Goal: Task Accomplishment & Management: Complete application form

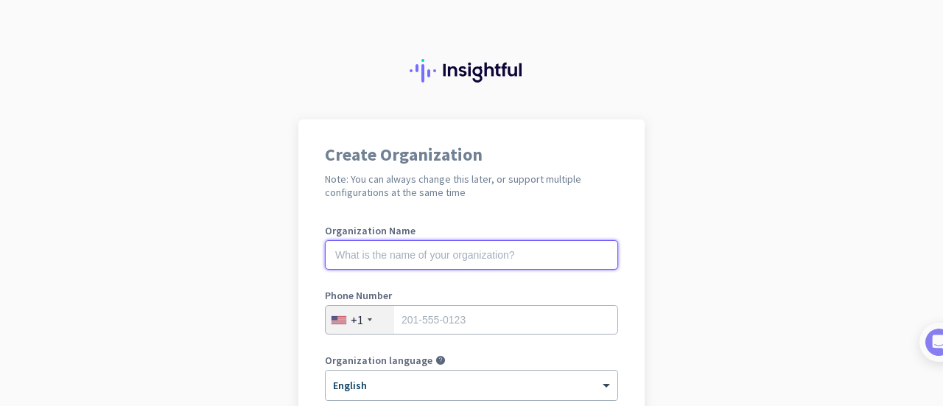
click at [535, 251] on input "text" at bounding box center [471, 254] width 293 height 29
type input "Screenshot Org"
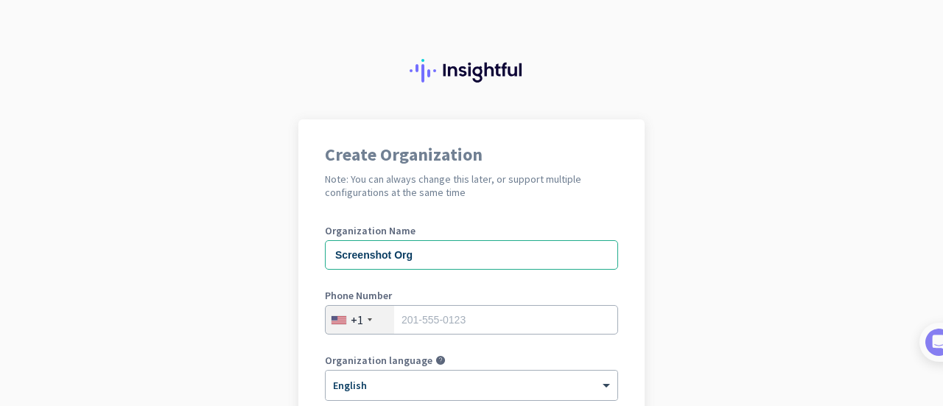
click at [355, 311] on div "+1" at bounding box center [360, 320] width 68 height 28
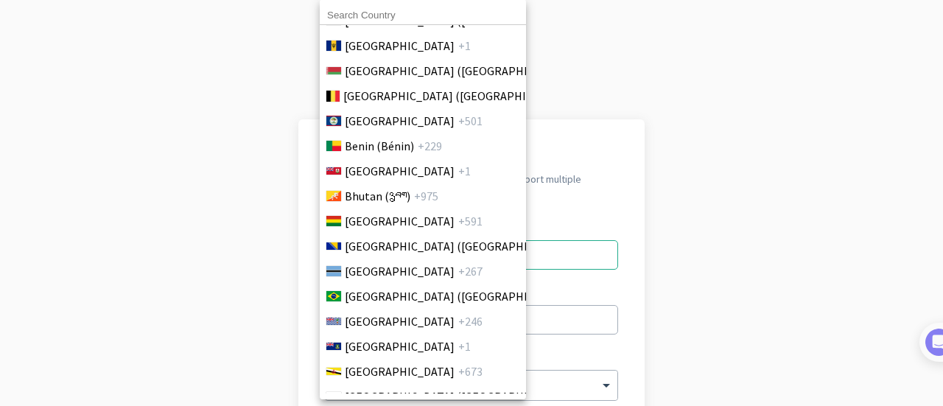
scroll to position [594, 0]
click at [355, 249] on span "[GEOGRAPHIC_DATA] ([GEOGRAPHIC_DATA])" at bounding box center [460, 245] width 230 height 18
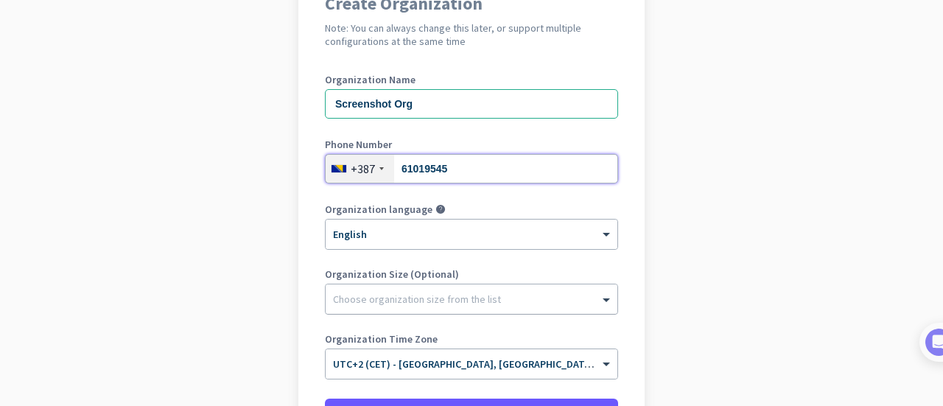
scroll to position [147, 0]
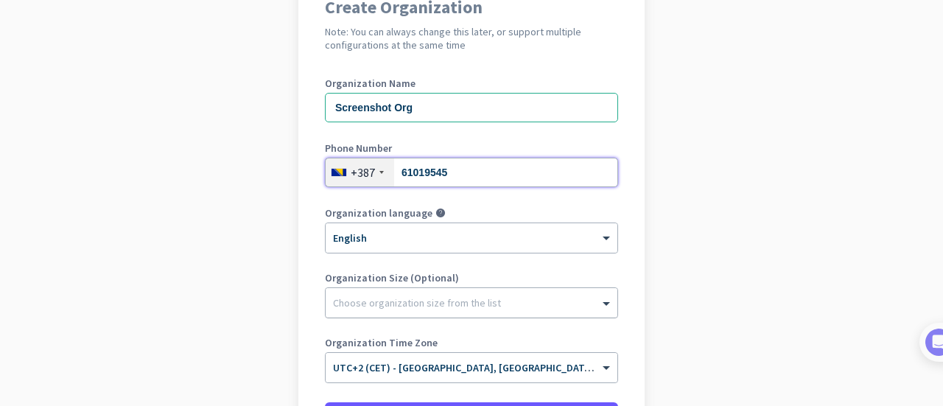
type input "61019545"
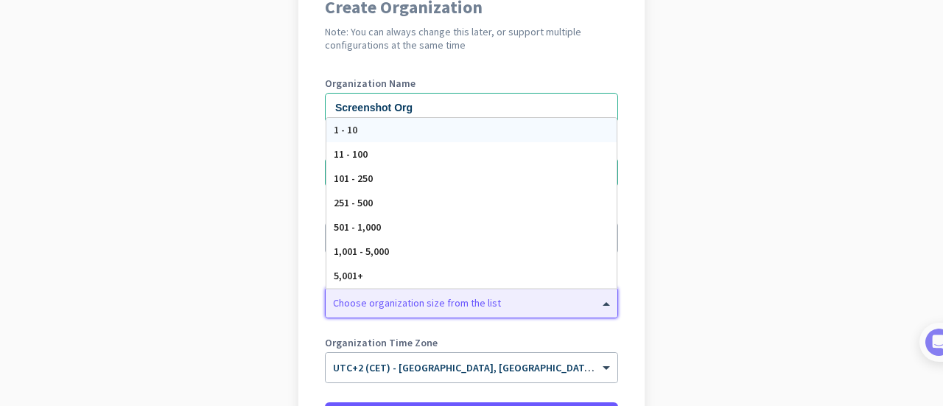
click at [358, 313] on div "Choose organization size from the list" at bounding box center [472, 302] width 292 height 29
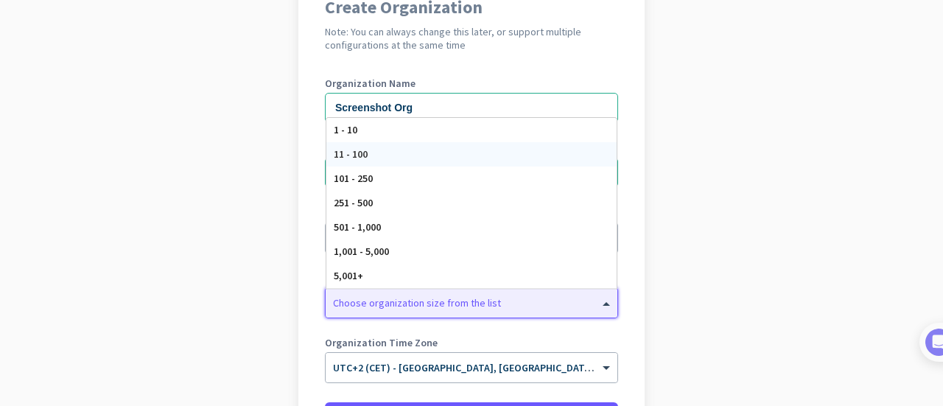
click at [395, 164] on div "11 - 100" at bounding box center [471, 154] width 290 height 24
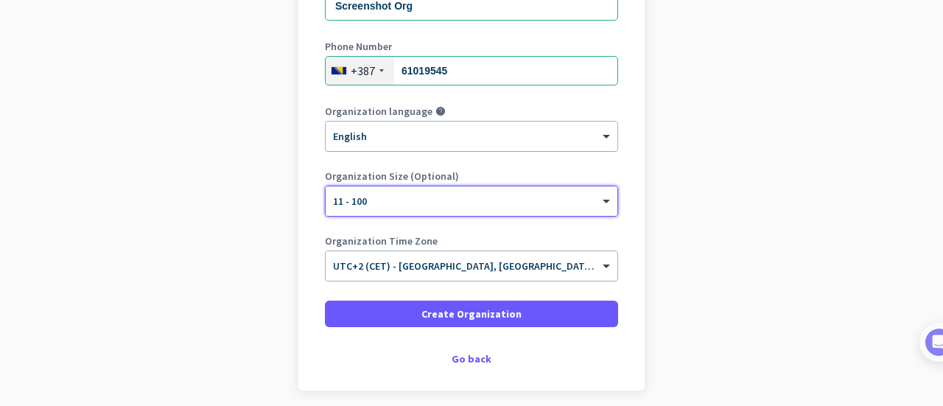
scroll to position [260, 0]
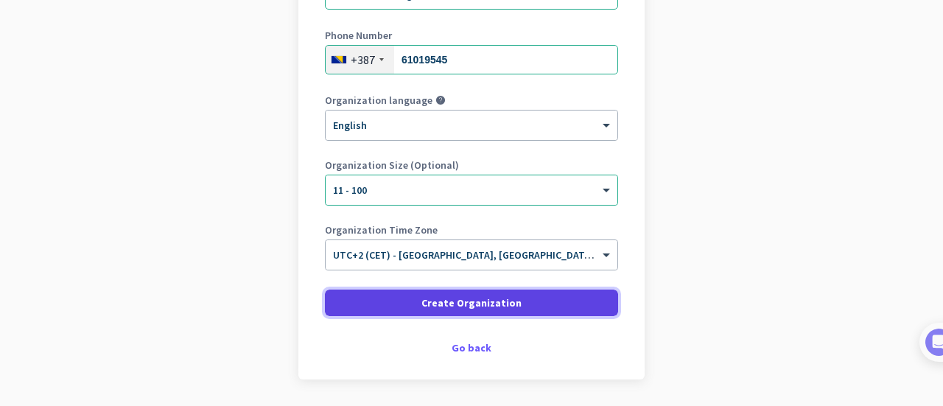
click at [399, 302] on span at bounding box center [471, 302] width 293 height 35
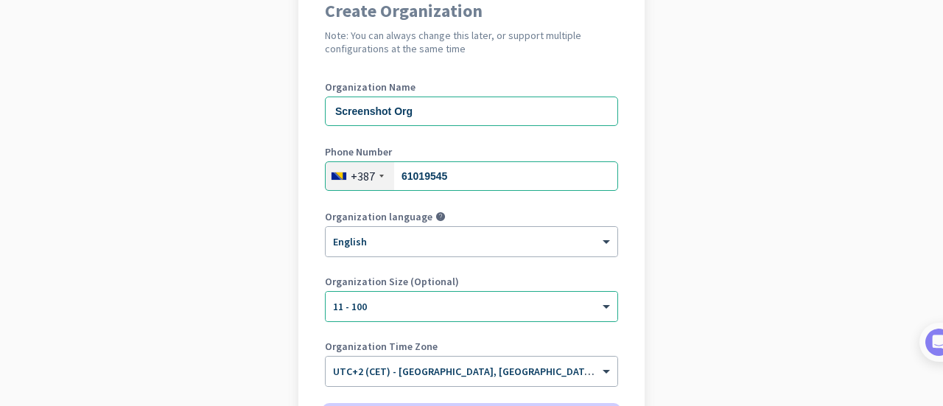
scroll to position [143, 0]
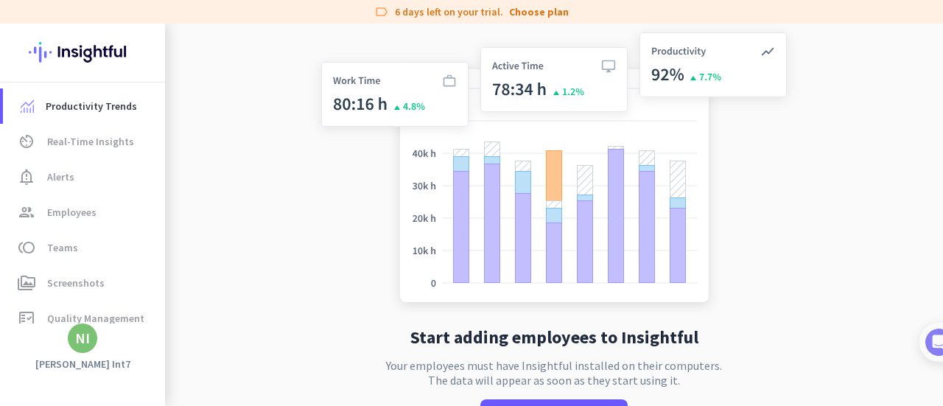
click at [87, 345] on div "NI" at bounding box center [82, 338] width 15 height 15
click at [158, 233] on span "Personal Settings" at bounding box center [160, 230] width 89 height 13
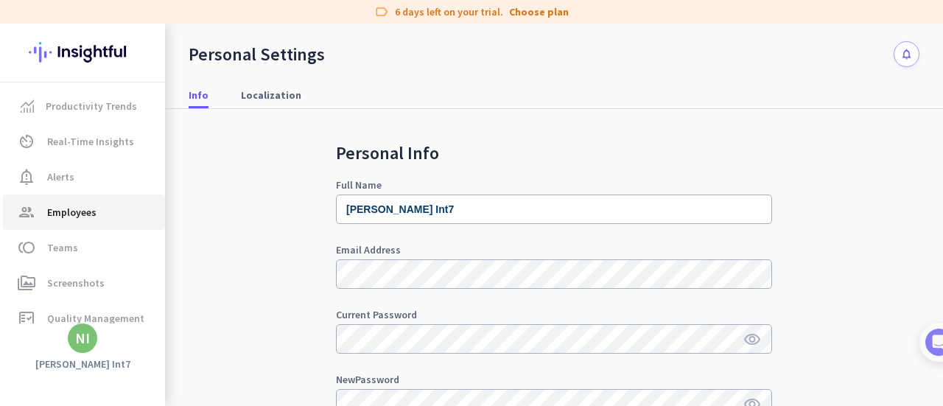
click at [82, 217] on span "Employees" at bounding box center [71, 212] width 49 height 18
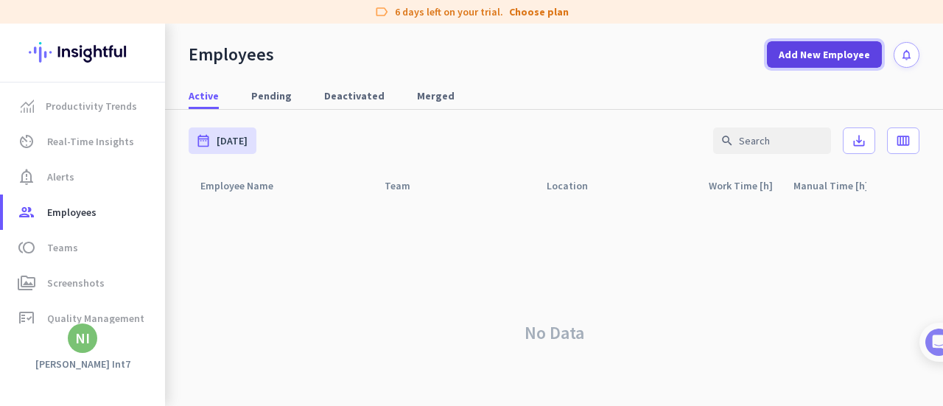
click at [793, 55] on span "Add New Employee" at bounding box center [824, 54] width 91 height 15
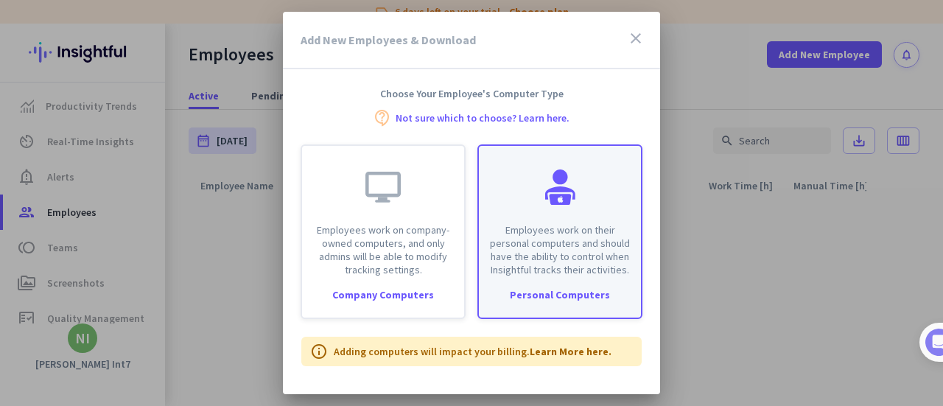
click at [547, 270] on p "Employees work on their personal computers and should have the ability to contr…" at bounding box center [560, 249] width 144 height 53
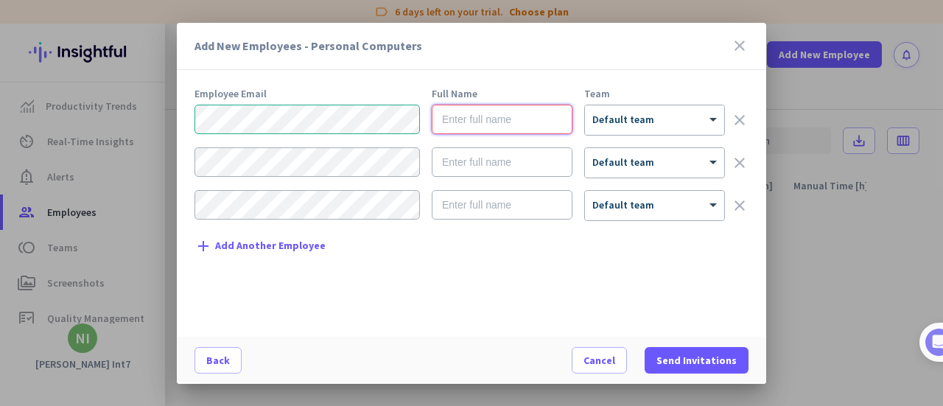
click at [513, 117] on input "text" at bounding box center [502, 119] width 141 height 29
drag, startPoint x: 401, startPoint y: 116, endPoint x: 393, endPoint y: 120, distance: 9.9
click at [420, 120] on nordpass-icon at bounding box center [420, 120] width 0 height 31
drag, startPoint x: 393, startPoint y: 120, endPoint x: 287, endPoint y: 319, distance: 225.0
click at [287, 319] on div "Employee Email Full Name Team × Default team clear × Default team clear × Defau…" at bounding box center [477, 204] width 566 height 233
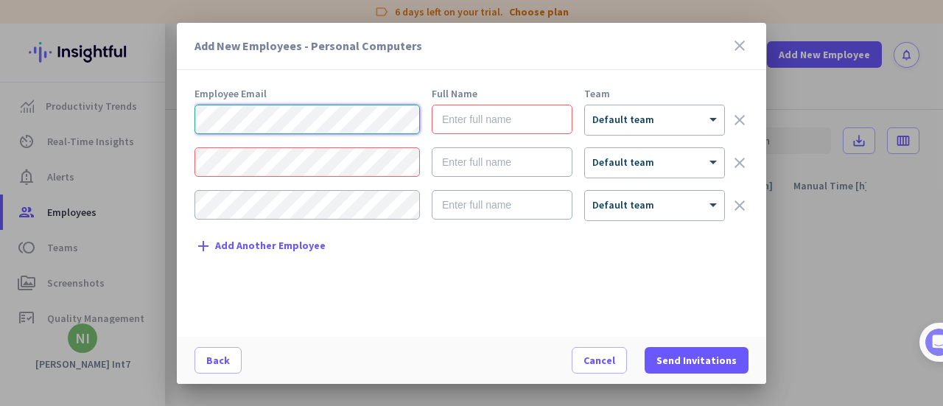
click at [488, 132] on div "× Default team clear" at bounding box center [471, 120] width 554 height 31
click at [420, 122] on nordpass-icon at bounding box center [420, 120] width 0 height 31
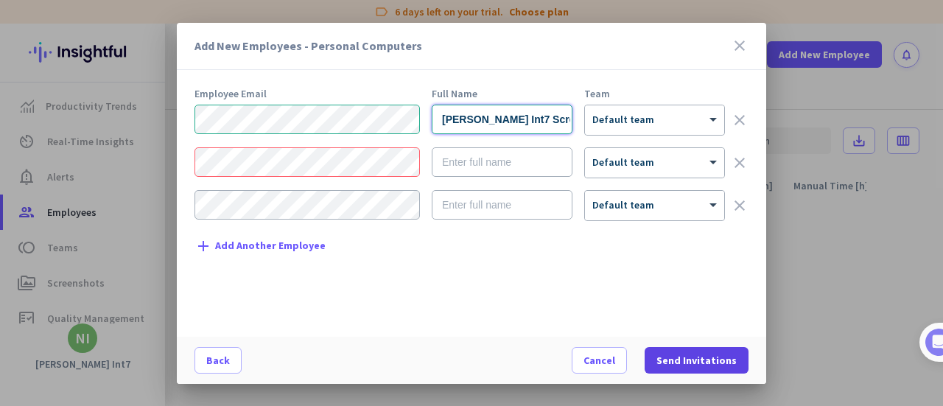
type input "[PERSON_NAME] Int7 Screen"
click at [686, 348] on span at bounding box center [696, 359] width 104 height 35
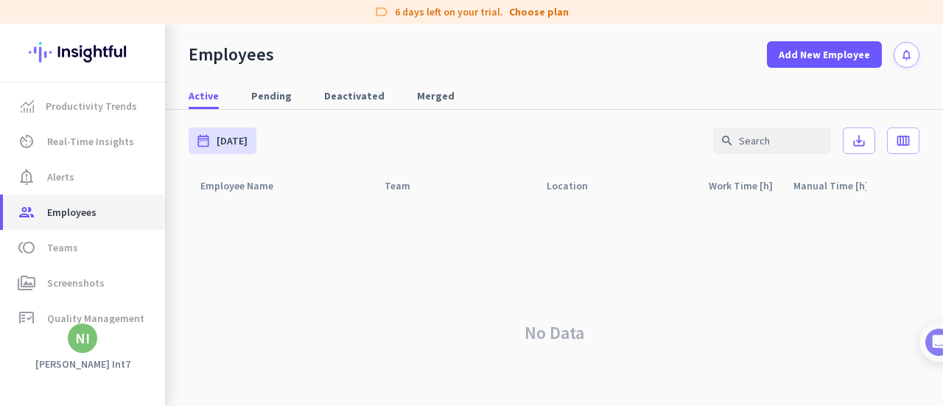
click at [98, 208] on span "group Employees" at bounding box center [84, 212] width 138 height 18
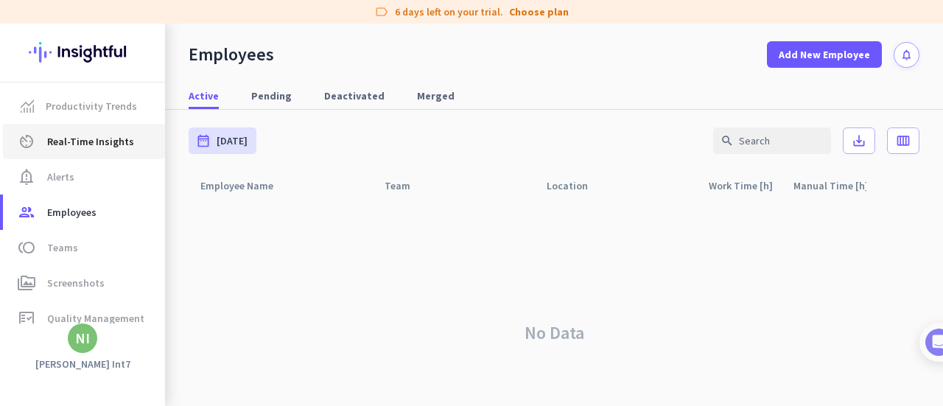
click at [116, 137] on span "Real-Time Insights" at bounding box center [90, 142] width 87 height 18
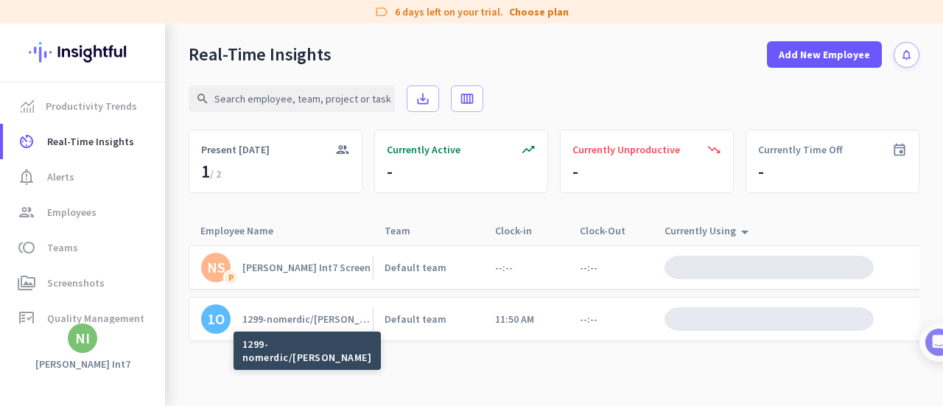
click at [290, 317] on div "1299-nomerdic/[PERSON_NAME]" at bounding box center [307, 318] width 130 height 13
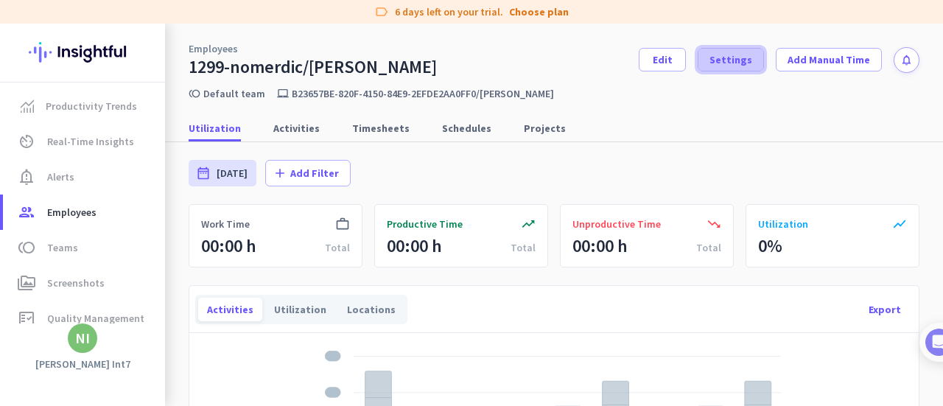
click at [734, 60] on span "Settings" at bounding box center [730, 59] width 43 height 15
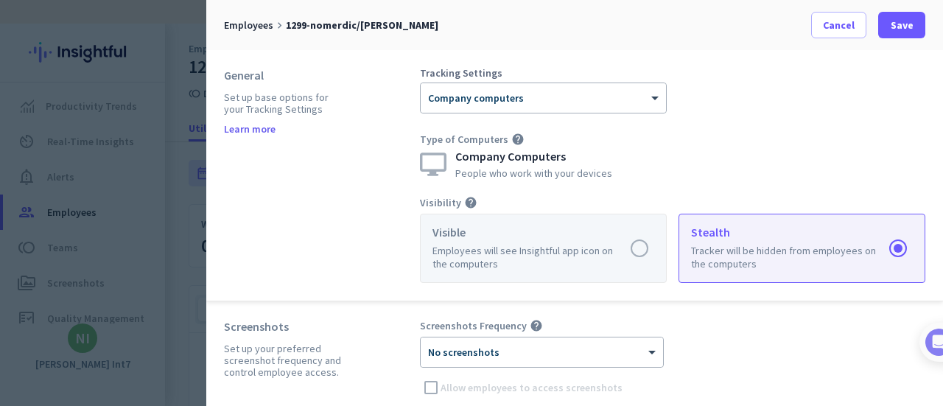
click at [514, 251] on label at bounding box center [543, 248] width 245 height 68
click at [0, 0] on input "radio" at bounding box center [0, 0] width 0 height 0
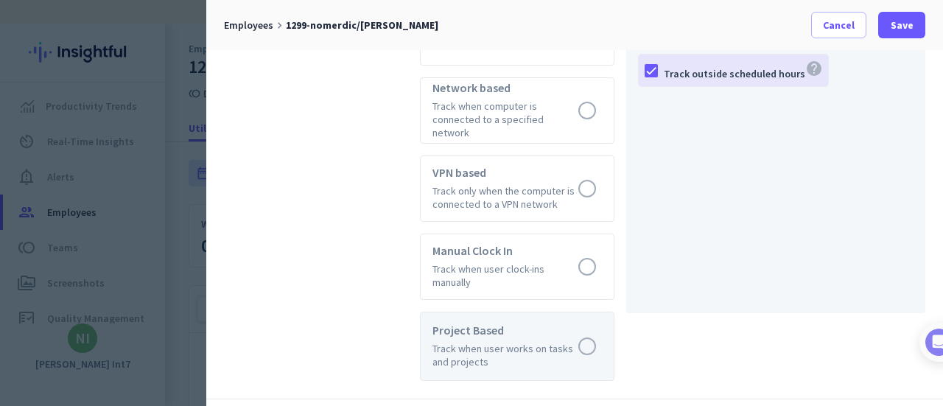
scroll to position [755, 0]
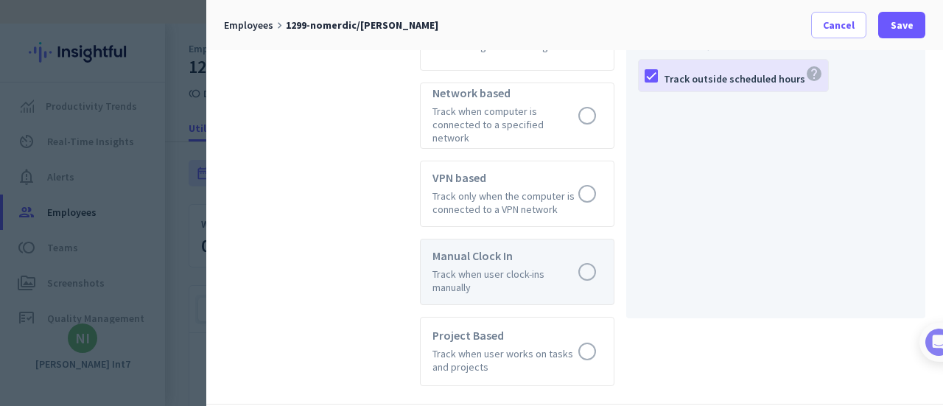
click at [504, 254] on label at bounding box center [517, 271] width 193 height 65
click at [0, 0] on input "radio" at bounding box center [0, 0] width 0 height 0
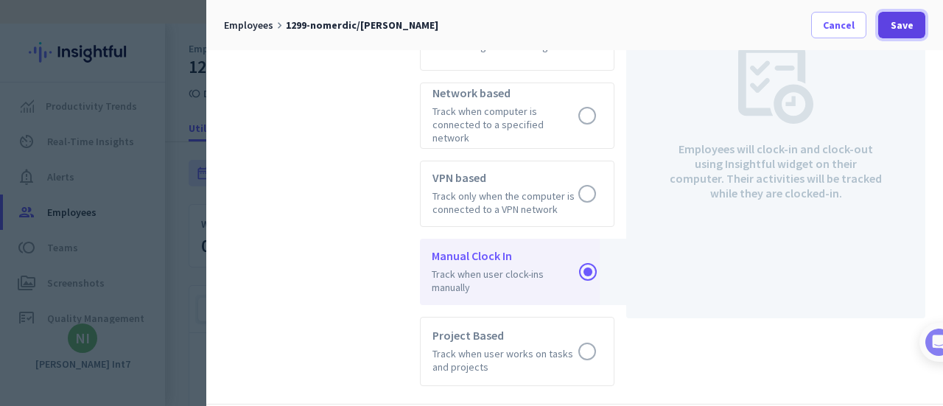
click at [898, 18] on span "Save" at bounding box center [901, 25] width 23 height 15
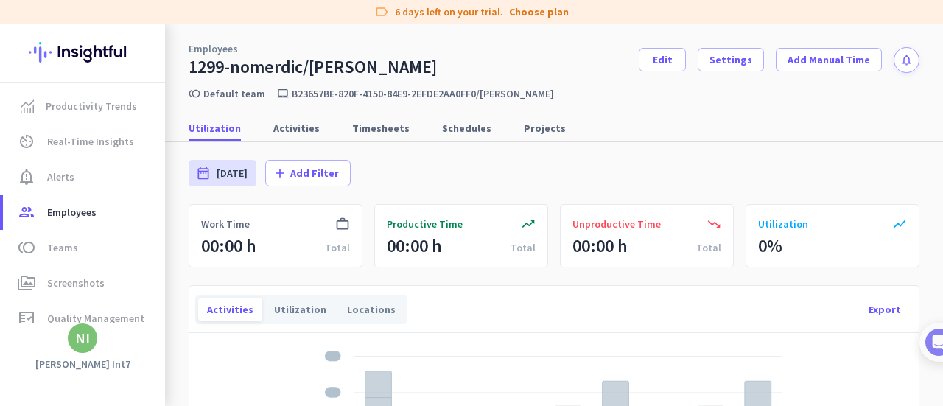
click at [669, 120] on div "Utilization Activities Timesheets Schedules Projects" at bounding box center [554, 128] width 778 height 27
click at [18, 373] on div "Productivity Trends av_timer Real-Time Insights notification_important Alerts g…" at bounding box center [82, 215] width 165 height 382
